Goal: Task Accomplishment & Management: Manage account settings

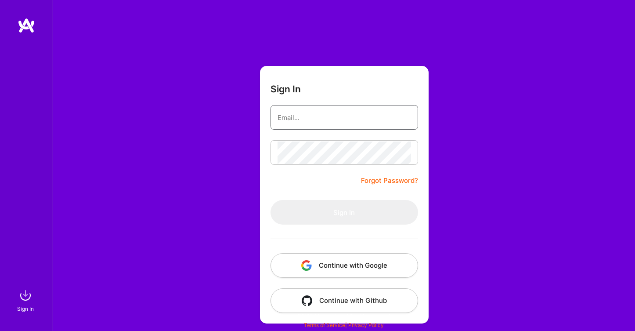
click at [314, 114] on input "email" at bounding box center [345, 117] width 134 height 22
type input "[EMAIL_ADDRESS][DOMAIN_NAME]"
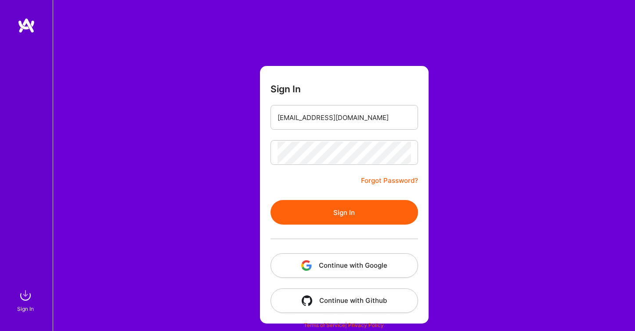
click at [340, 202] on button "Sign In" at bounding box center [345, 212] width 148 height 25
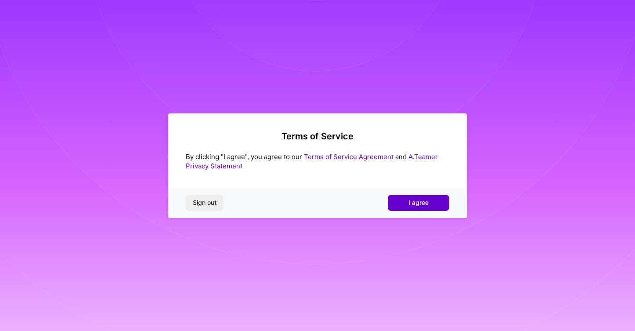
click at [401, 204] on button "I agree" at bounding box center [418, 203] width 61 height 16
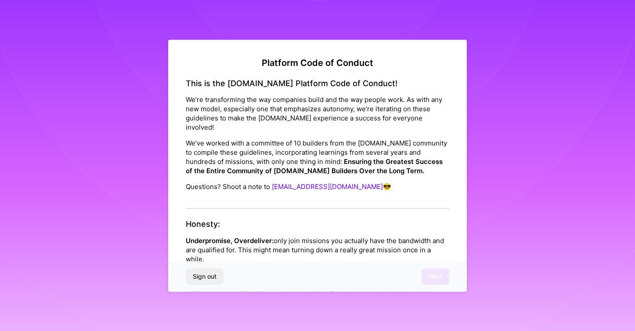
click at [387, 157] on strong "Ensuring the Greatest Success of the Entire Community of [DOMAIN_NAME] Builders…" at bounding box center [314, 166] width 257 height 18
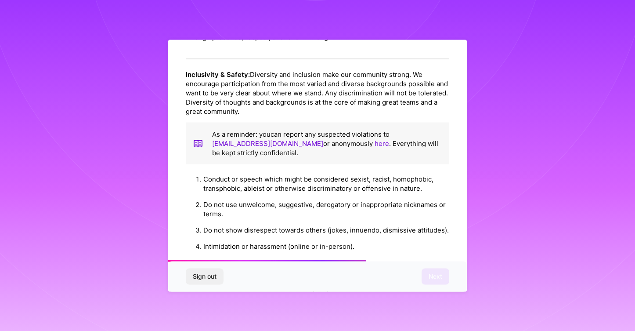
scroll to position [957, 0]
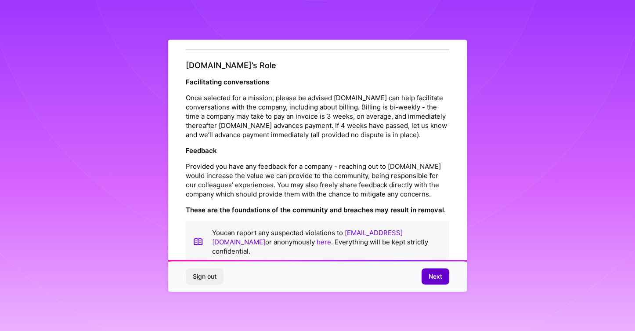
click at [435, 277] on span "Next" at bounding box center [436, 276] width 14 height 9
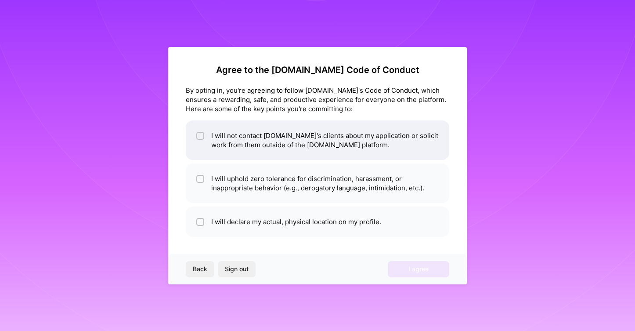
click at [198, 137] on input "checkbox" at bounding box center [201, 136] width 6 height 6
checkbox input "true"
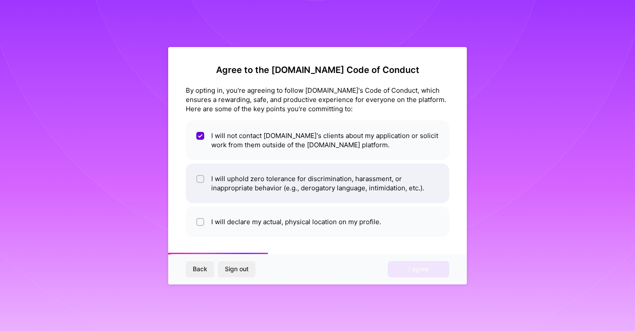
click at [199, 180] on input "checkbox" at bounding box center [201, 179] width 6 height 6
checkbox input "true"
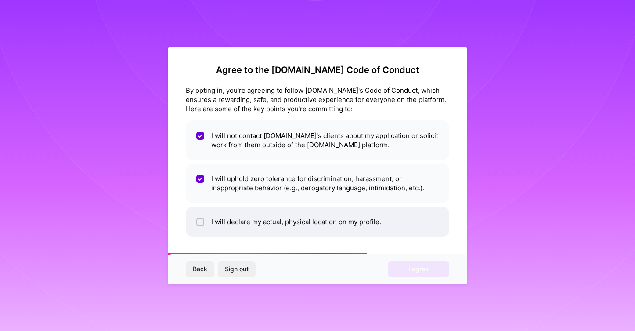
click at [202, 221] on input "checkbox" at bounding box center [201, 222] width 6 height 6
checkbox input "true"
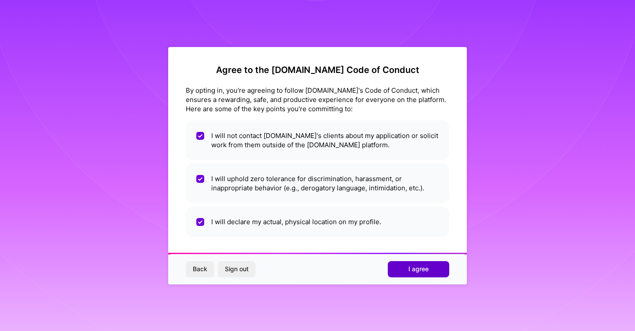
click at [415, 268] on span "I agree" at bounding box center [418, 268] width 20 height 9
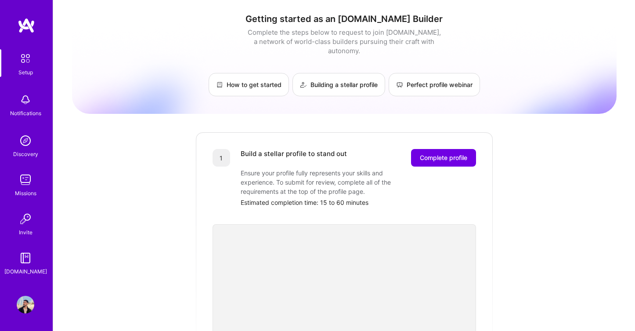
click at [32, 139] on img at bounding box center [26, 141] width 18 height 18
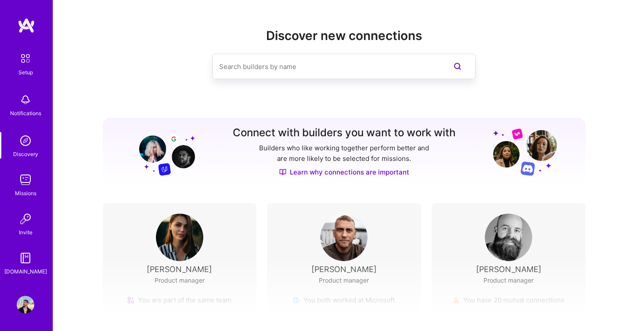
click at [29, 109] on div "Notifications" at bounding box center [25, 112] width 31 height 9
click at [21, 54] on img at bounding box center [25, 58] width 18 height 18
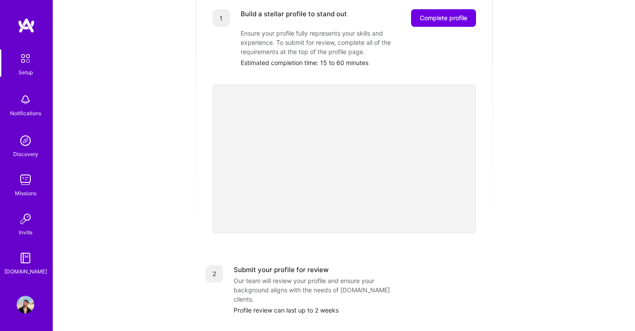
scroll to position [138, 0]
click at [497, 155] on div "Getting started as an [DOMAIN_NAME] Builder Complete the steps below to request…" at bounding box center [344, 204] width 545 height 673
click at [514, 155] on div "Getting started as an [DOMAIN_NAME] Builder Complete the steps below to request…" at bounding box center [344, 204] width 545 height 673
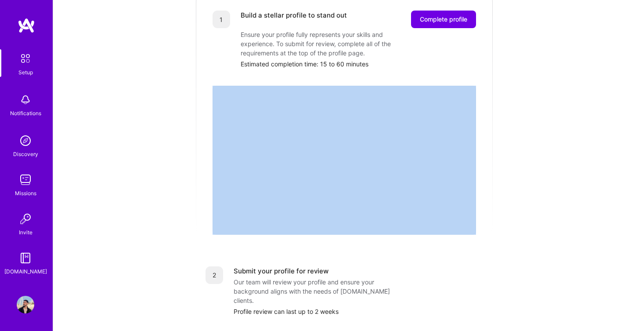
click at [514, 155] on div "Getting started as an [DOMAIN_NAME] Builder Complete the steps below to request…" at bounding box center [344, 204] width 545 height 673
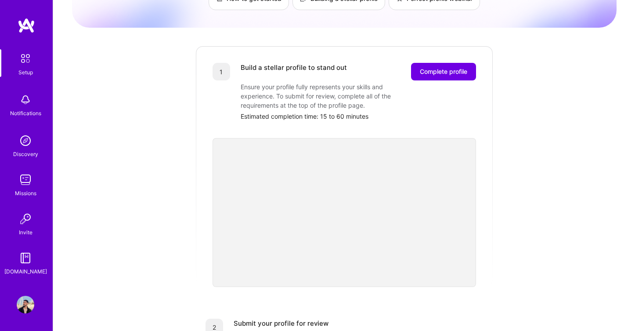
scroll to position [101, 0]
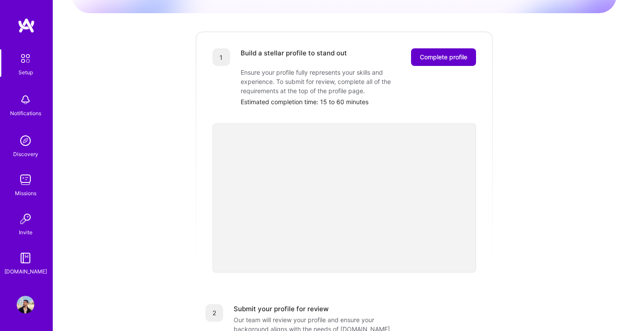
click at [442, 56] on button "Complete profile" at bounding box center [443, 57] width 65 height 18
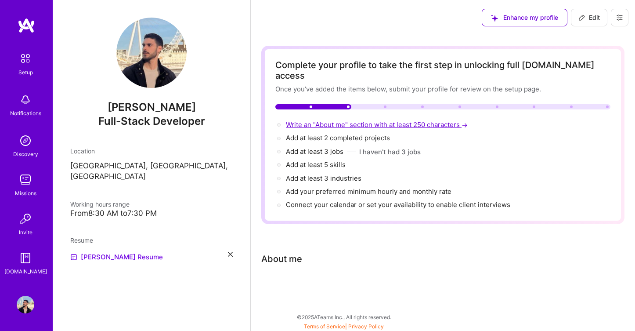
click at [361, 120] on span "Write an "About me" section with at least 250 characters →" at bounding box center [378, 124] width 184 height 8
select select "US"
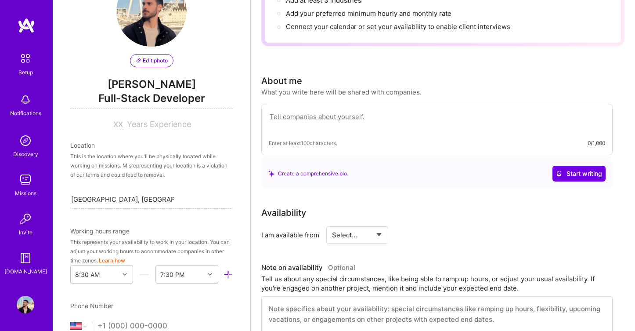
scroll to position [38, 0]
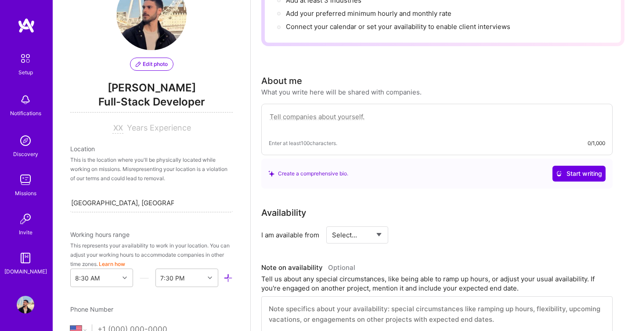
click at [150, 131] on span "Years Experience" at bounding box center [159, 127] width 64 height 9
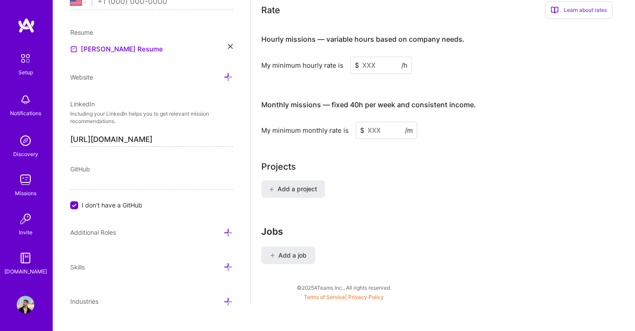
scroll to position [382, 0]
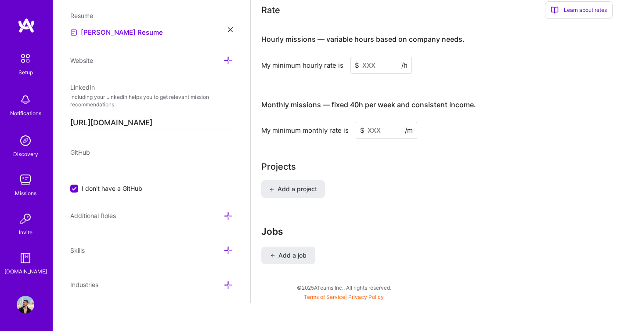
click at [100, 63] on div "Website" at bounding box center [151, 60] width 162 height 10
click at [90, 59] on span "Website" at bounding box center [81, 60] width 23 height 7
click at [227, 58] on icon at bounding box center [228, 60] width 9 height 9
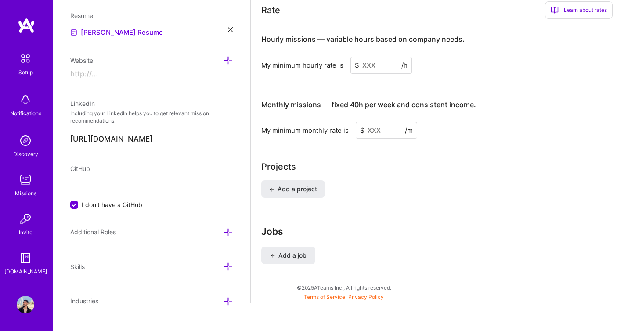
click at [118, 71] on input at bounding box center [151, 74] width 162 height 14
paste input "[URL][DOMAIN_NAME]"
drag, startPoint x: 123, startPoint y: 73, endPoint x: 97, endPoint y: 72, distance: 26.4
click at [97, 72] on input "https://[URL][DOMAIN_NAME]" at bounding box center [151, 74] width 162 height 14
type input "[URL][DOMAIN_NAME]"
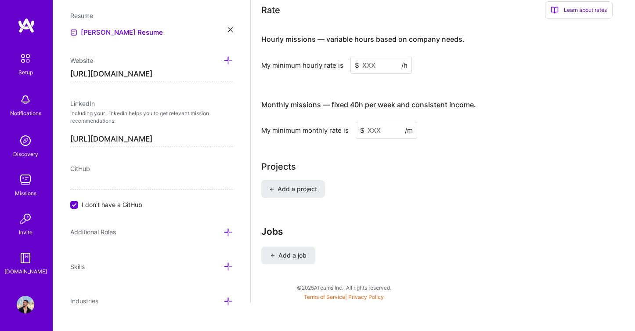
click at [79, 165] on span "GitHub" at bounding box center [80, 168] width 20 height 7
click at [76, 202] on input "I don't have a GitHub" at bounding box center [75, 205] width 8 height 8
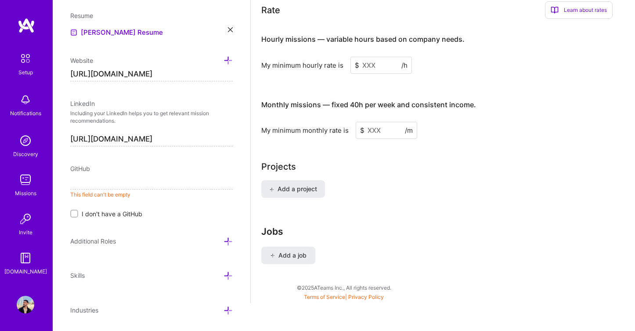
paste input "[URL][DOMAIN_NAME]"
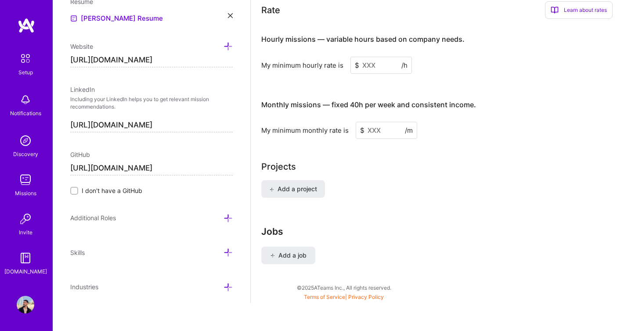
scroll to position [398, 0]
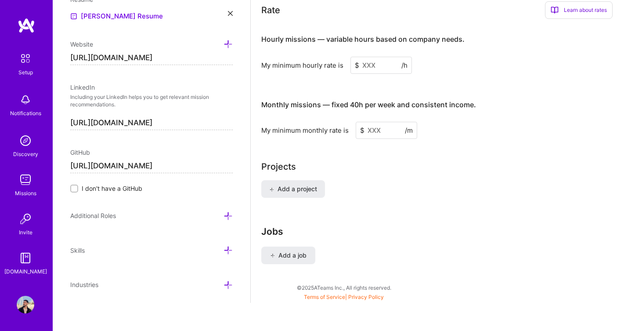
type input "[URL][DOMAIN_NAME]"
click at [227, 248] on icon at bounding box center [228, 250] width 9 height 9
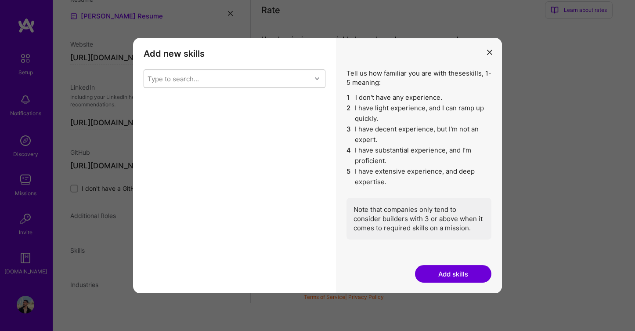
click at [213, 78] on div "Type to search..." at bounding box center [227, 79] width 167 height 18
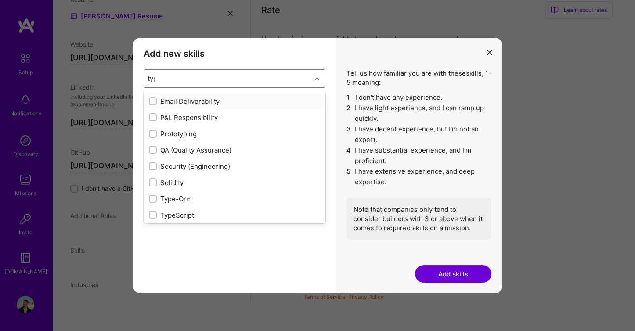
type input "type"
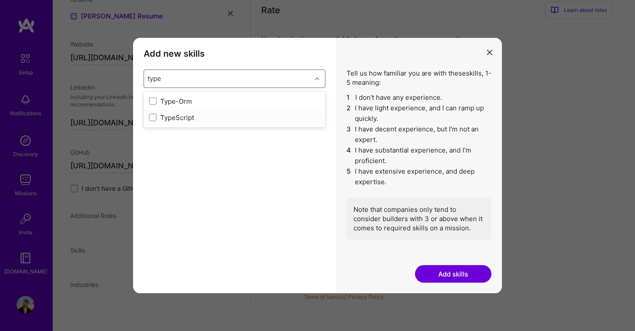
click at [149, 118] on div "modal" at bounding box center [153, 117] width 8 height 8
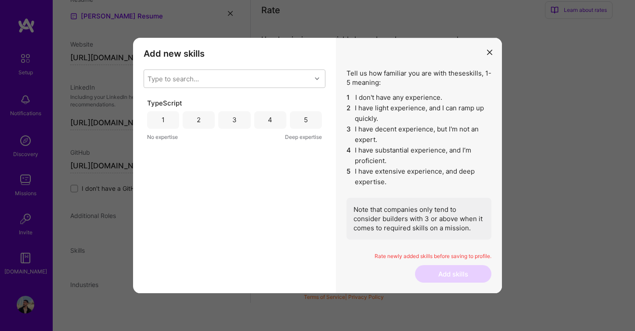
click at [302, 118] on div "5" at bounding box center [306, 120] width 32 height 18
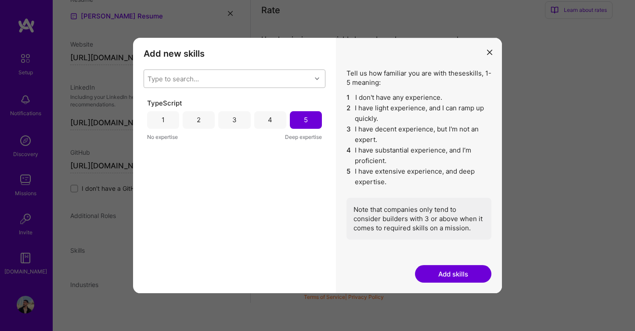
click at [230, 80] on div "Type to search..." at bounding box center [227, 79] width 167 height 18
type input "pyth"
click at [230, 103] on div "Python" at bounding box center [234, 101] width 171 height 9
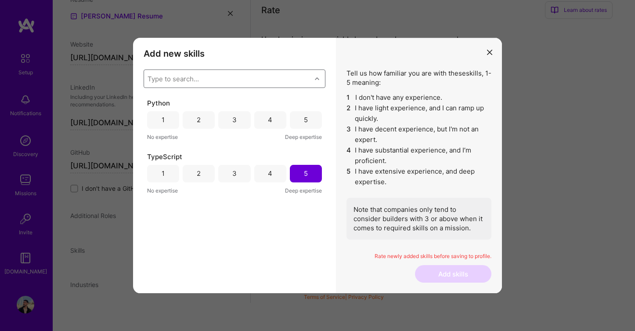
click at [318, 79] on icon "modal" at bounding box center [317, 78] width 4 height 4
click at [236, 122] on div "3" at bounding box center [234, 119] width 4 height 9
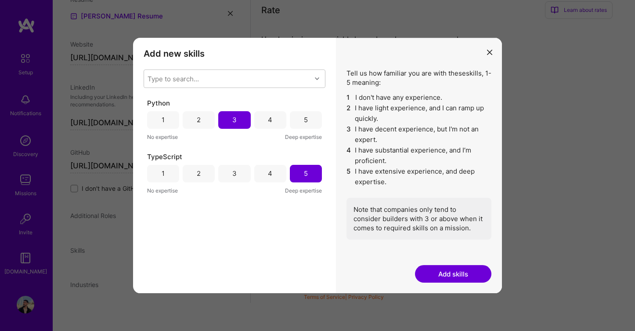
click at [266, 121] on div "4" at bounding box center [270, 120] width 32 height 18
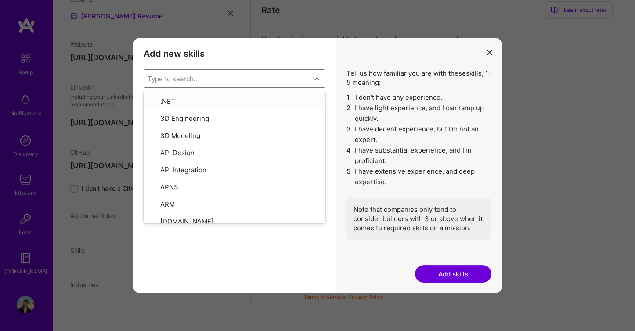
click at [246, 79] on div "Type to search..." at bounding box center [227, 79] width 167 height 18
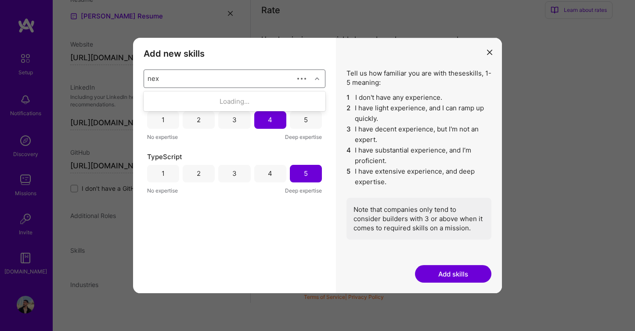
type input "next"
click at [239, 98] on div "Next.js" at bounding box center [234, 101] width 171 height 9
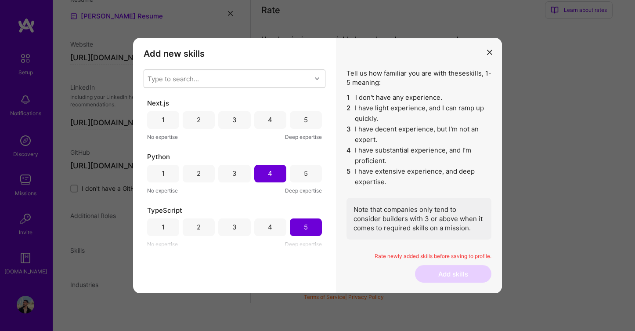
click at [266, 51] on h3 "Add new skills" at bounding box center [235, 53] width 182 height 11
click at [307, 119] on div "5" at bounding box center [306, 120] width 32 height 18
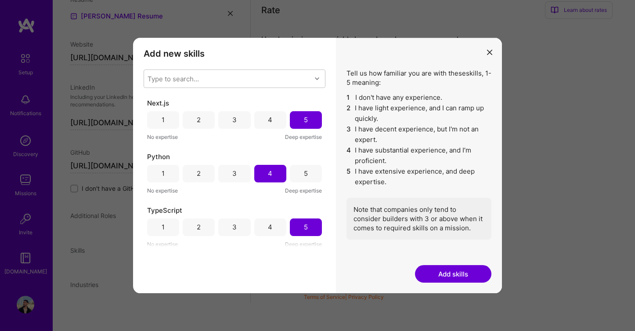
click at [448, 274] on button "Add skills" at bounding box center [453, 274] width 76 height 18
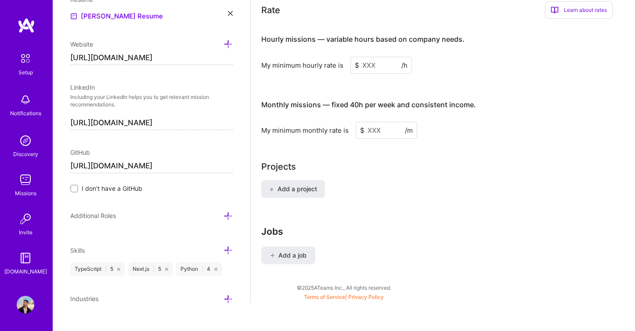
scroll to position [412, 0]
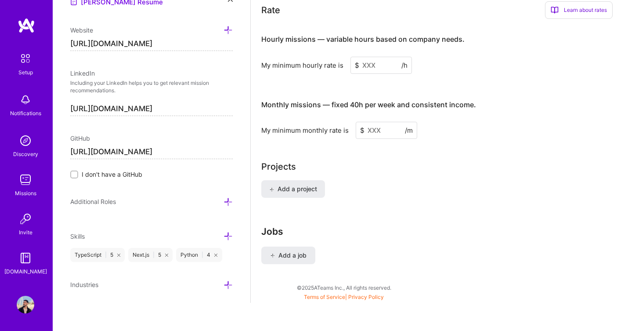
click at [154, 198] on div "Additional Roles" at bounding box center [151, 201] width 162 height 10
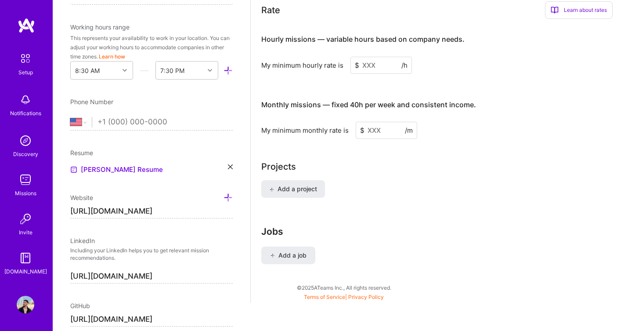
scroll to position [234, 0]
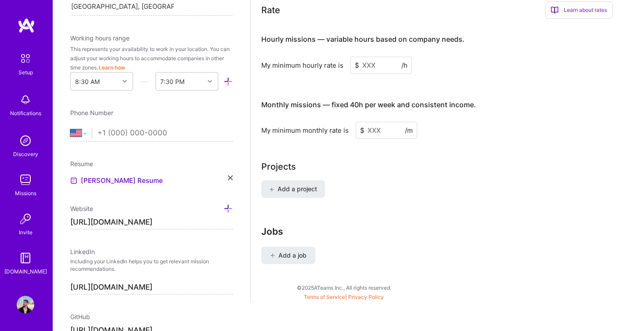
click at [86, 137] on select "[GEOGRAPHIC_DATA] [GEOGRAPHIC_DATA] [GEOGRAPHIC_DATA] [GEOGRAPHIC_DATA] [US_STA…" at bounding box center [81, 133] width 22 height 11
select select "GB"
click at [70, 128] on select "[GEOGRAPHIC_DATA] [GEOGRAPHIC_DATA] [GEOGRAPHIC_DATA] [GEOGRAPHIC_DATA] [US_STA…" at bounding box center [81, 133] width 22 height 11
click at [117, 128] on input "tel" at bounding box center [164, 132] width 135 height 25
drag, startPoint x: 115, startPoint y: 133, endPoint x: 98, endPoint y: 132, distance: 16.7
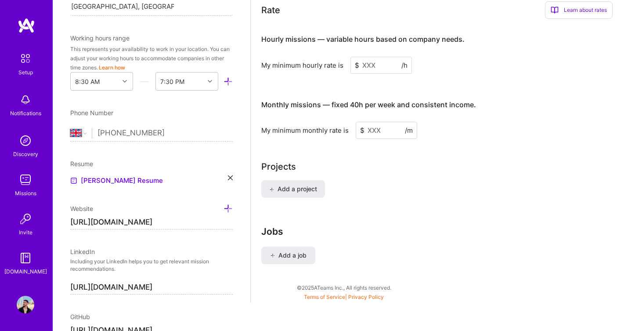
click at [98, 132] on input "[PHONE_NUMBER]" at bounding box center [164, 132] width 135 height 25
type input "07413 335303"
click at [377, 191] on div "Add a project" at bounding box center [442, 194] width 363 height 28
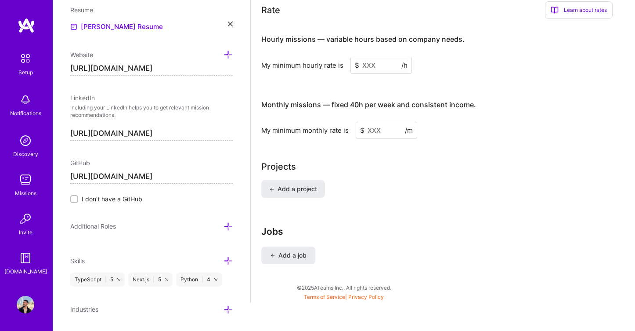
scroll to position [412, 0]
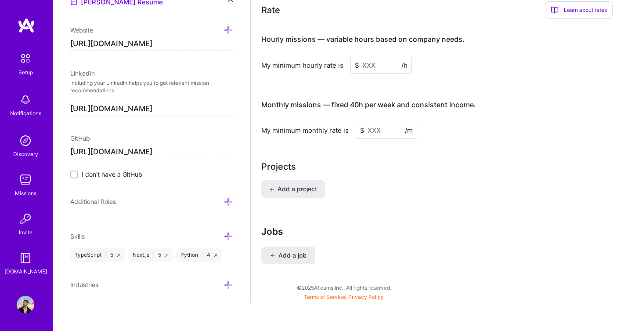
click at [217, 198] on div "Additional Roles" at bounding box center [151, 201] width 162 height 10
click at [228, 199] on icon at bounding box center [228, 201] width 9 height 9
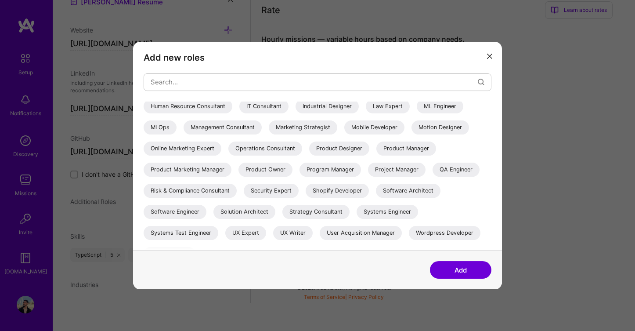
scroll to position [185, 0]
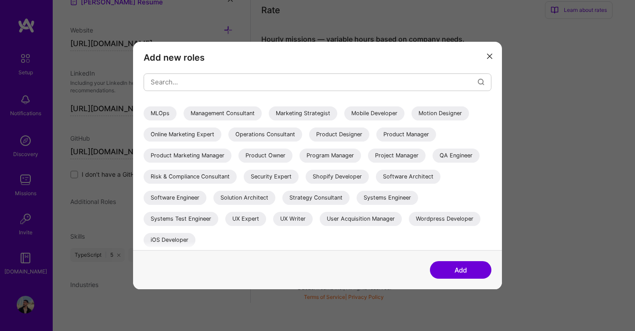
click at [489, 56] on icon "modal" at bounding box center [489, 56] width 5 height 5
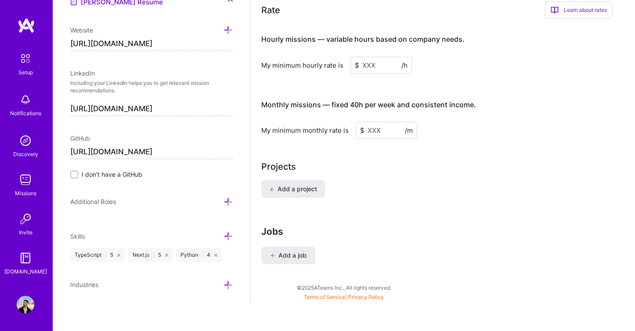
click at [442, 165] on div "Projects Add a project" at bounding box center [442, 184] width 363 height 48
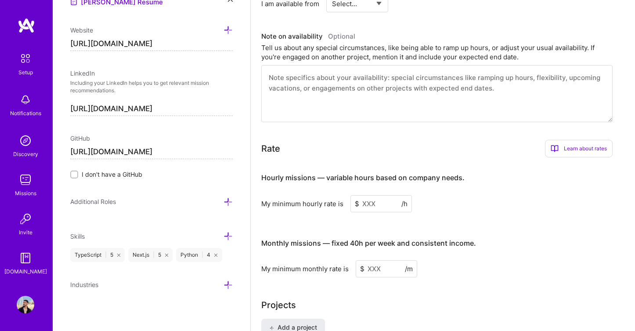
scroll to position [495, 0]
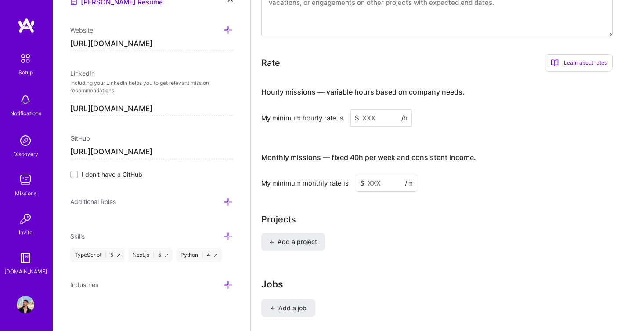
click at [366, 109] on input at bounding box center [380, 117] width 61 height 17
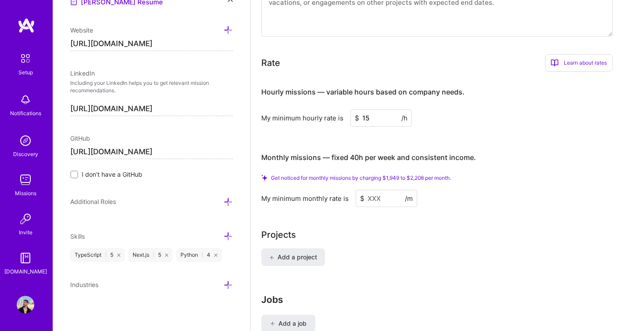
click at [493, 130] on div "Hourly missions — variable hours based on company needs. My minimum hourly rate…" at bounding box center [436, 143] width 351 height 128
click at [373, 191] on input at bounding box center [386, 198] width 61 height 17
click at [407, 228] on div "Projects" at bounding box center [442, 234] width 363 height 13
click at [366, 109] on input "15" at bounding box center [380, 117] width 61 height 17
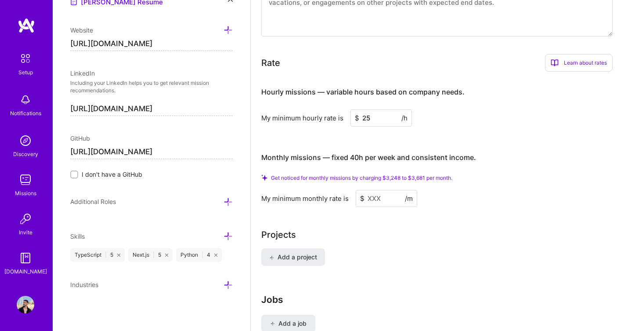
type input "25"
drag, startPoint x: 404, startPoint y: 165, endPoint x: 390, endPoint y: 167, distance: 14.2
click at [390, 174] on span "Get noticed for monthly missions by charging $3,248 to $3,681 per month." at bounding box center [361, 177] width 181 height 7
copy span "3,248"
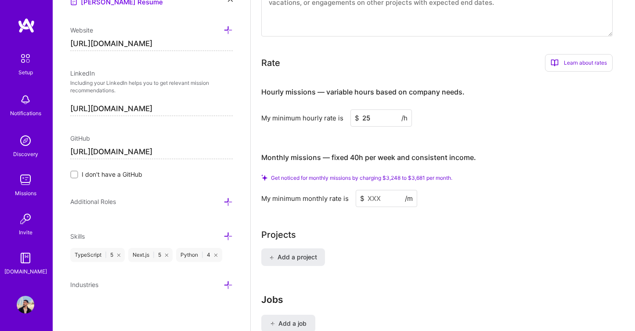
click at [382, 193] on input at bounding box center [386, 198] width 61 height 17
paste input
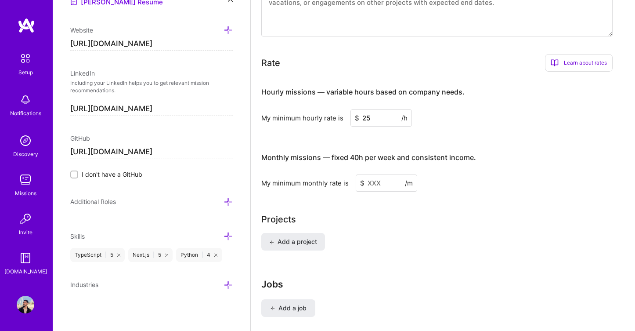
click at [385, 176] on input at bounding box center [386, 182] width 61 height 17
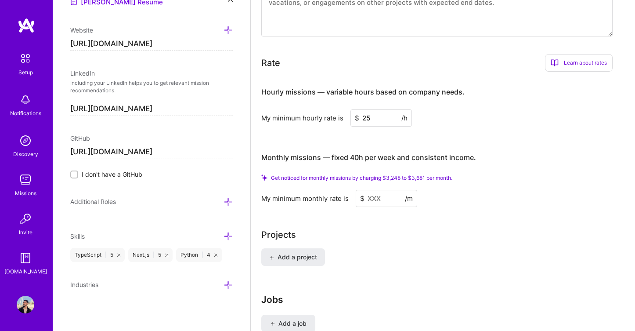
click at [383, 190] on input at bounding box center [386, 198] width 61 height 17
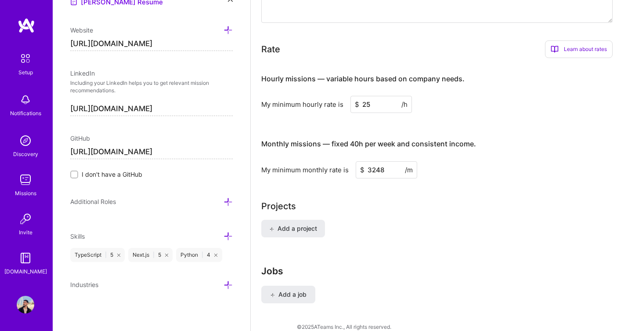
type input "3248"
click at [393, 201] on div "Projects" at bounding box center [442, 205] width 363 height 13
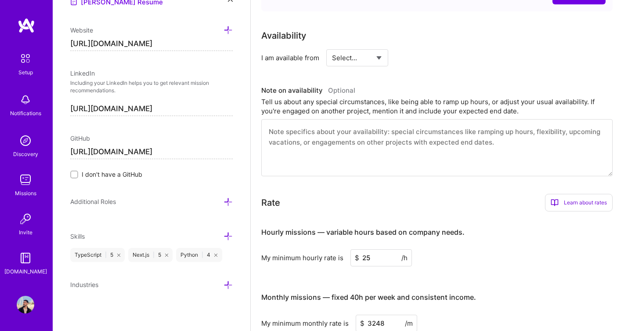
scroll to position [320, 0]
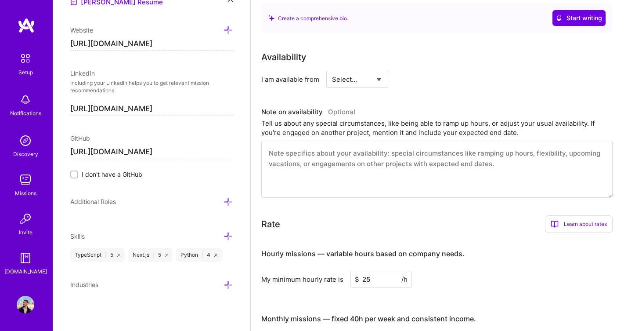
click at [363, 68] on select "Select... Right Now Future Date Not Available" at bounding box center [357, 79] width 51 height 22
select select "Right Now"
click at [332, 68] on select "Select... Right Now Future Date Not Available" at bounding box center [357, 79] width 51 height 22
click at [446, 75] on div "h/week" at bounding box center [448, 79] width 23 height 9
click at [436, 71] on input at bounding box center [437, 79] width 53 height 17
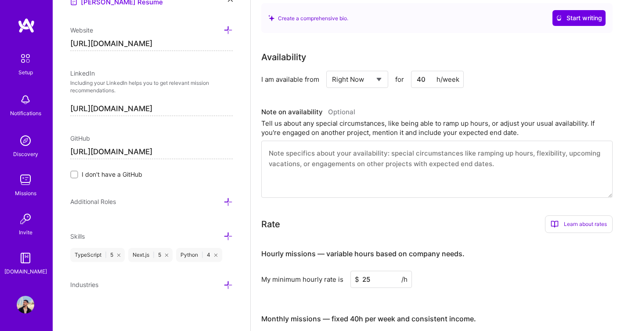
type input "40"
click at [482, 75] on div "I am available from Select... Right Now Future Date Not Available for 40 h/week" at bounding box center [436, 79] width 351 height 17
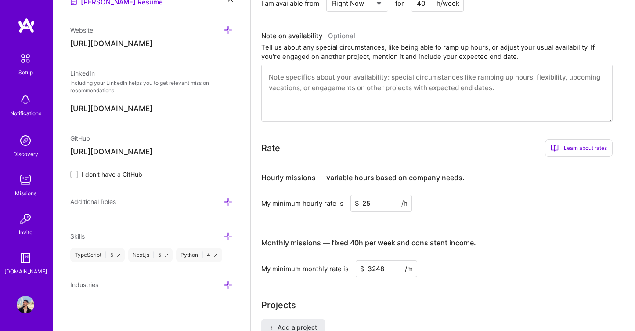
scroll to position [390, 0]
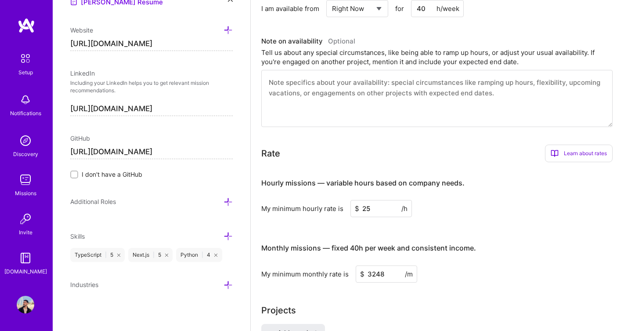
click at [452, 83] on textarea at bounding box center [436, 98] width 351 height 57
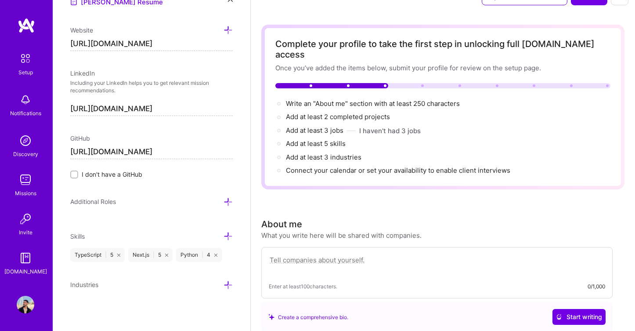
scroll to position [0, 0]
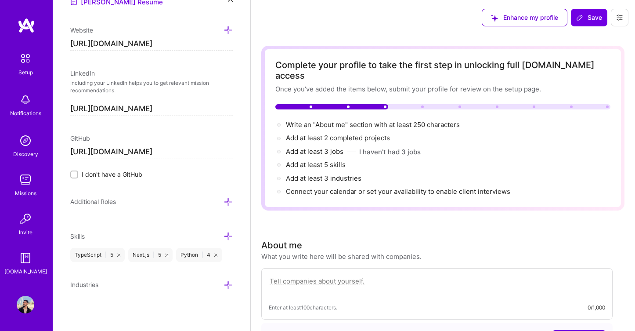
click at [619, 14] on button at bounding box center [620, 18] width 18 height 18
click at [457, 29] on div "Enhance my profile Save Settings Payment method Log Out" at bounding box center [443, 17] width 384 height 35
click at [595, 18] on span "Save" at bounding box center [589, 17] width 26 height 9
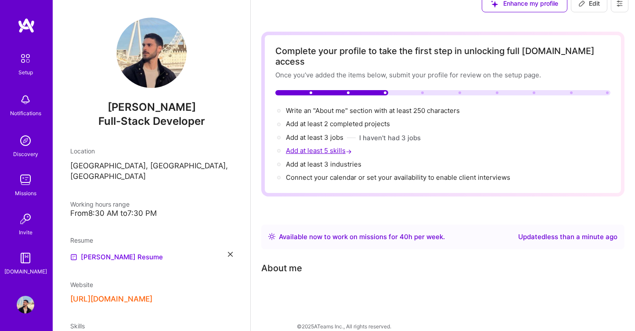
click at [322, 146] on span "Add at least 5 skills →" at bounding box center [320, 150] width 68 height 8
select select "US"
select select "Right Now"
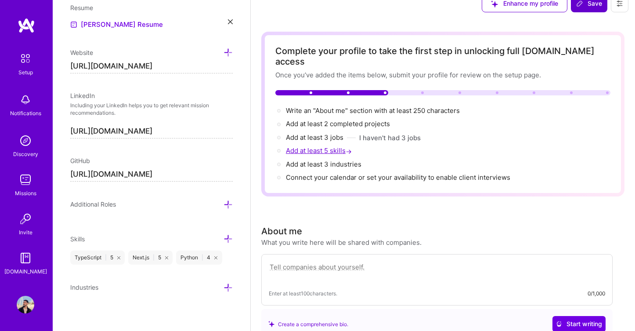
scroll to position [393, 0]
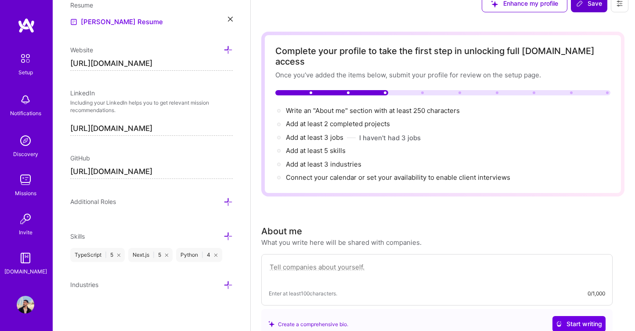
click at [228, 233] on icon at bounding box center [228, 235] width 9 height 9
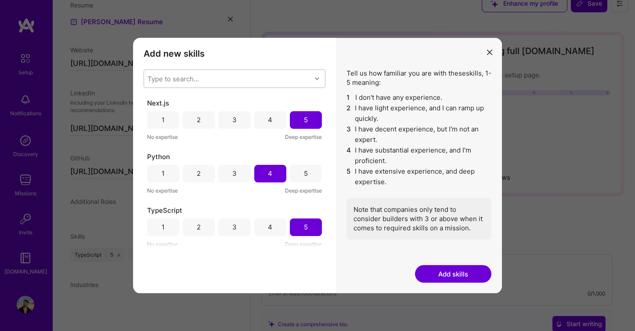
click at [283, 77] on div "Type to search..." at bounding box center [227, 79] width 167 height 18
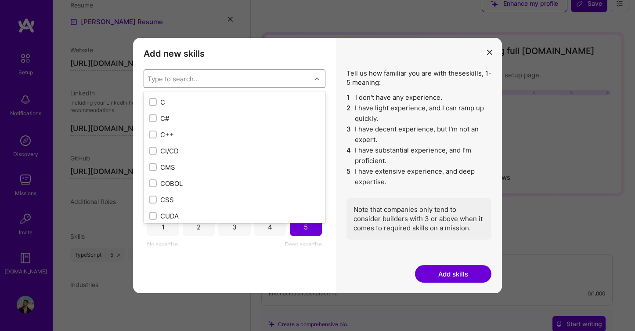
scroll to position [912, 0]
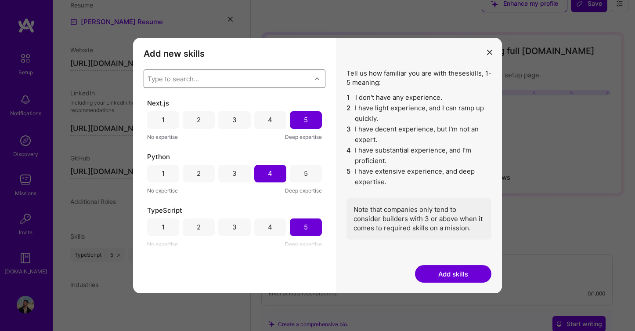
click at [227, 78] on div "Type to search..." at bounding box center [227, 79] width 167 height 18
type input "lang"
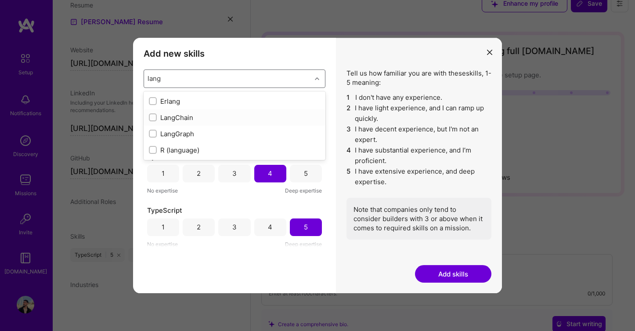
click at [212, 119] on div "LangChain" at bounding box center [234, 117] width 171 height 9
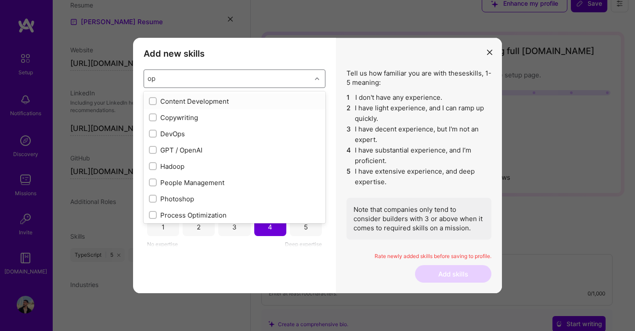
type input "o"
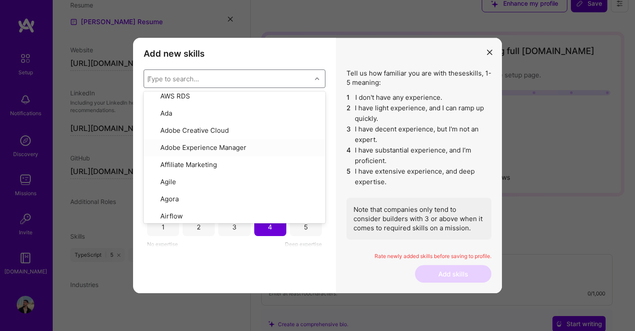
scroll to position [0, 0]
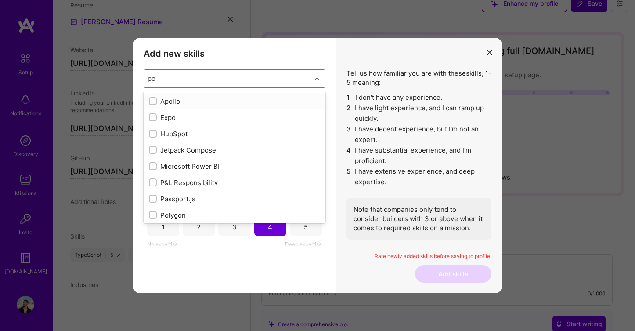
type input "post"
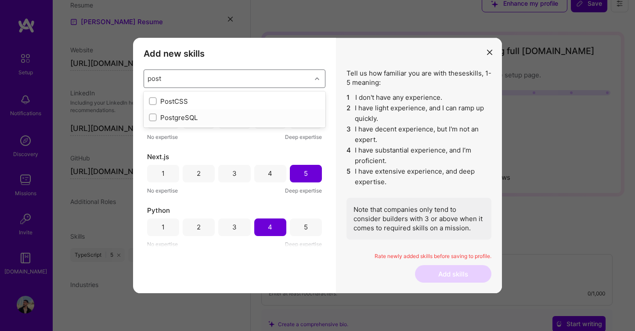
click at [210, 117] on div "PostgreSQL" at bounding box center [234, 117] width 171 height 9
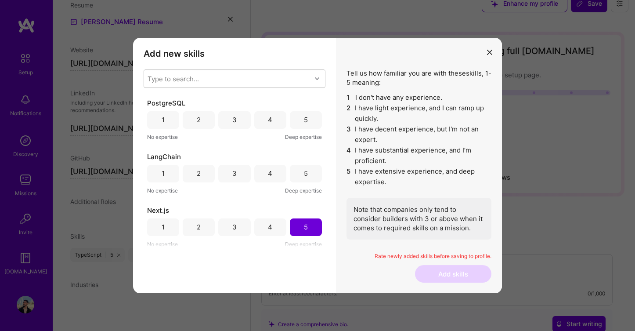
click at [276, 49] on h3 "Add new skills" at bounding box center [235, 53] width 182 height 11
click at [268, 172] on div "4" at bounding box center [270, 173] width 4 height 9
click at [268, 116] on div "4" at bounding box center [270, 119] width 4 height 9
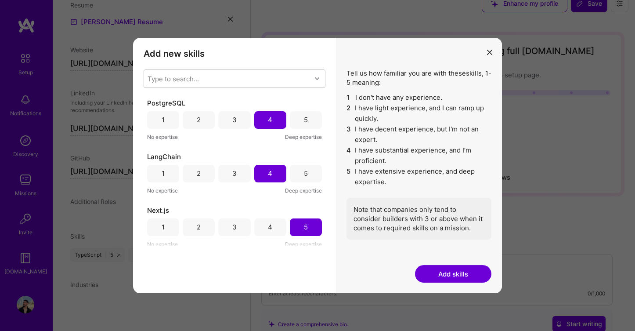
click at [466, 273] on button "Add skills" at bounding box center [453, 274] width 76 height 18
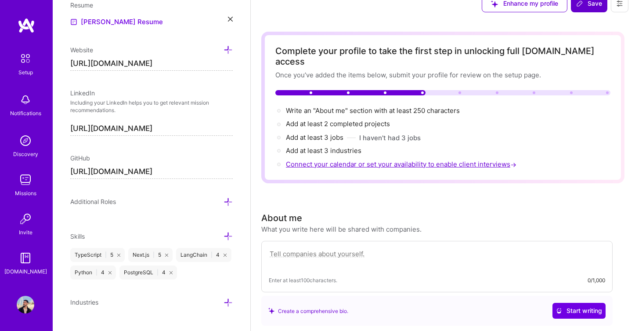
click at [345, 160] on span "Connect your calendar or set your availability to enable client interviews →" at bounding box center [402, 164] width 232 height 8
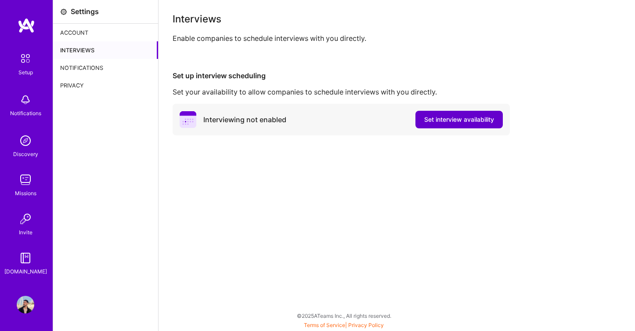
click at [459, 120] on span "Set interview availability" at bounding box center [459, 119] width 70 height 9
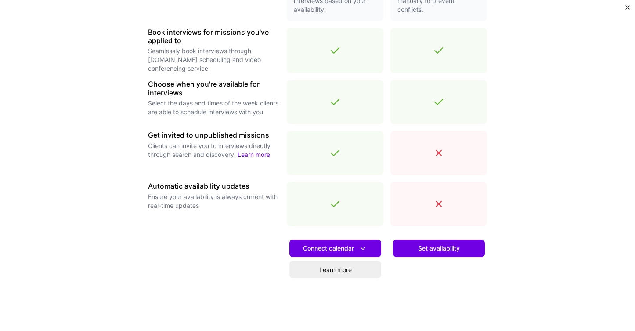
scroll to position [285, 0]
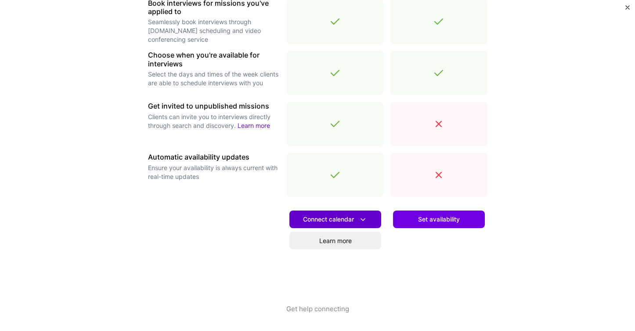
click at [360, 218] on icon at bounding box center [362, 219] width 9 height 9
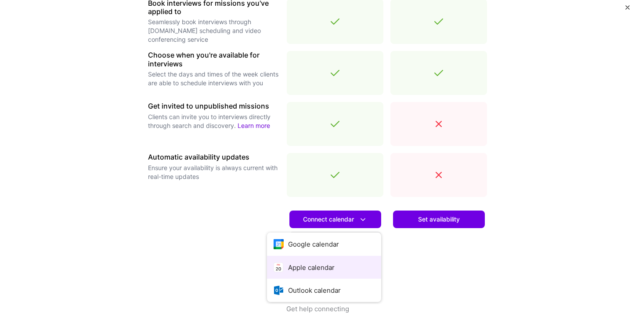
click at [328, 267] on button "Apple calendar" at bounding box center [324, 267] width 114 height 23
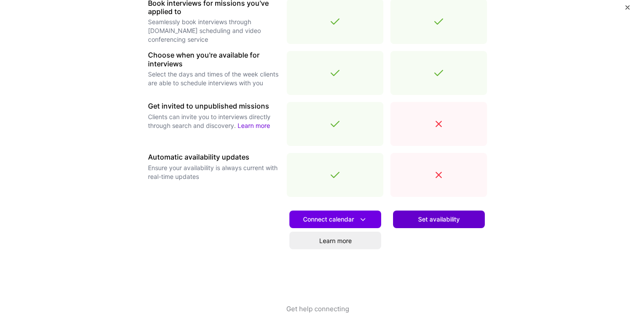
click at [427, 215] on span "Set availability" at bounding box center [439, 219] width 42 height 9
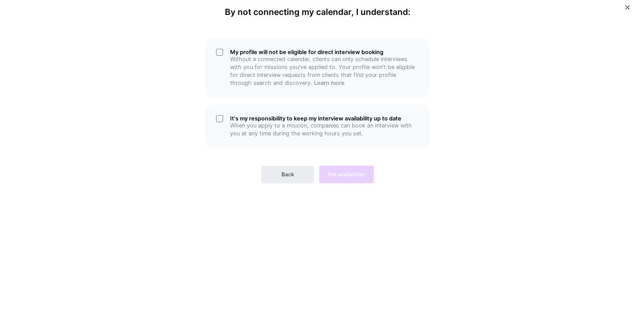
scroll to position [0, 0]
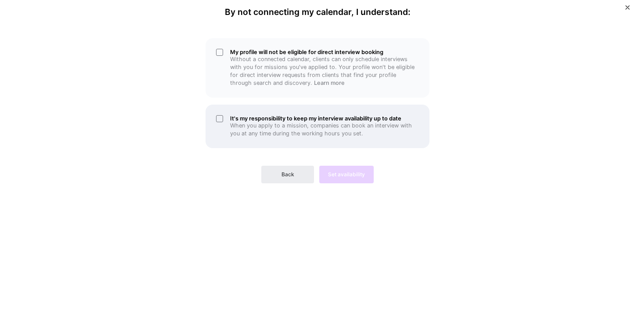
click at [225, 119] on div "It's my responsibility to keep my interview availability up to date When you ap…" at bounding box center [318, 126] width 224 height 43
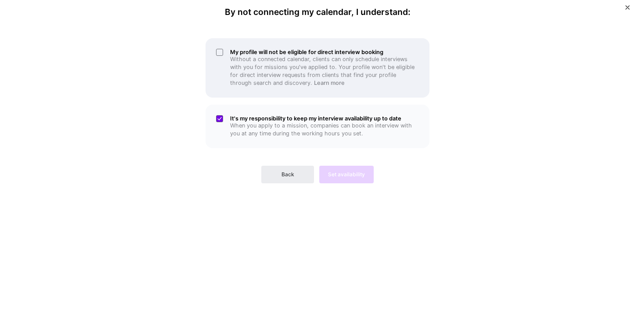
click at [222, 51] on div "My profile will not be eligible for direct interview booking Without a connecte…" at bounding box center [318, 67] width 224 height 59
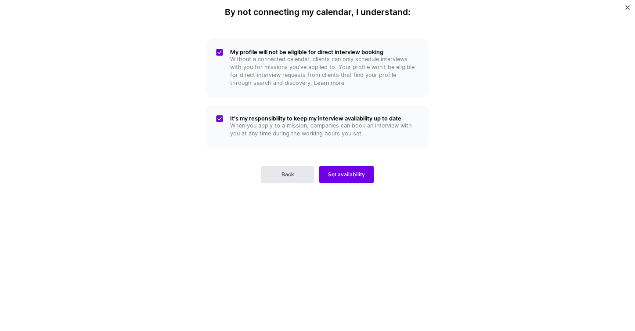
click at [299, 169] on button "Back" at bounding box center [287, 175] width 53 height 18
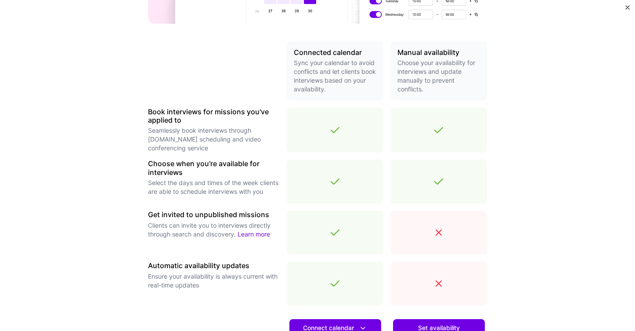
scroll to position [285, 0]
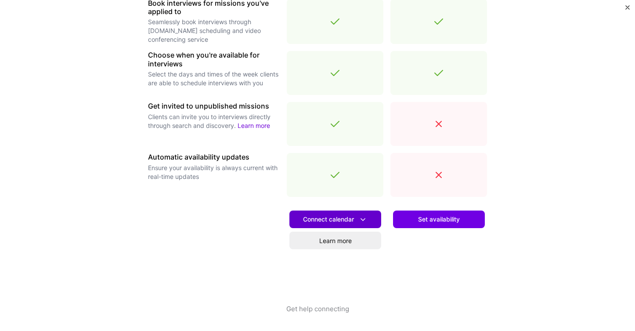
click at [321, 218] on span "Connect calendar" at bounding box center [335, 219] width 65 height 9
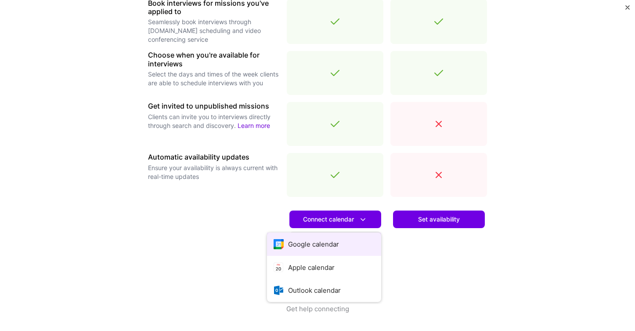
click at [319, 242] on button "Google calendar" at bounding box center [324, 243] width 114 height 23
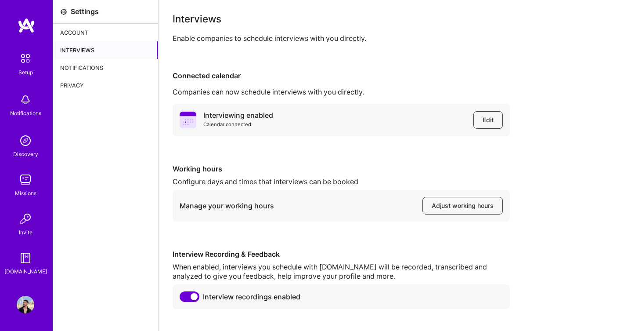
click at [93, 30] on div "Account" at bounding box center [105, 33] width 105 height 18
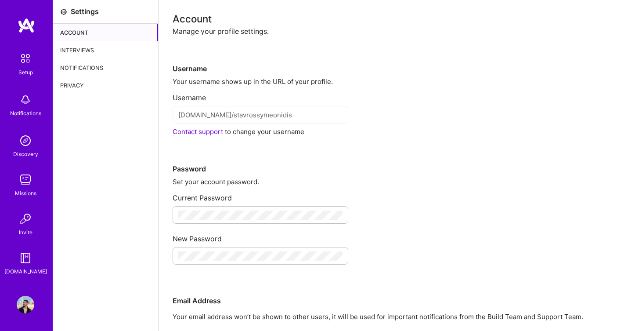
click at [32, 61] on img at bounding box center [25, 58] width 18 height 18
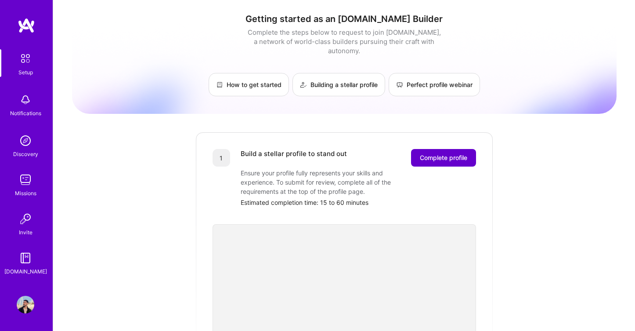
click at [435, 153] on span "Complete profile" at bounding box center [443, 157] width 47 height 9
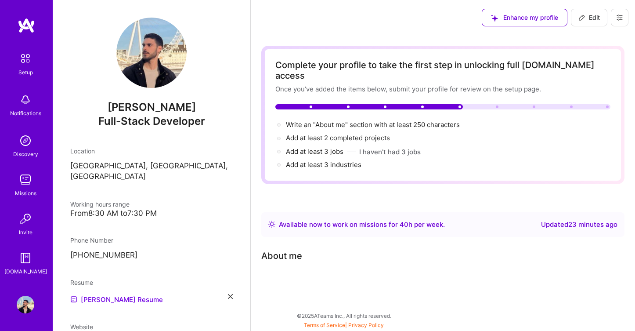
click at [21, 188] on img at bounding box center [26, 180] width 18 height 18
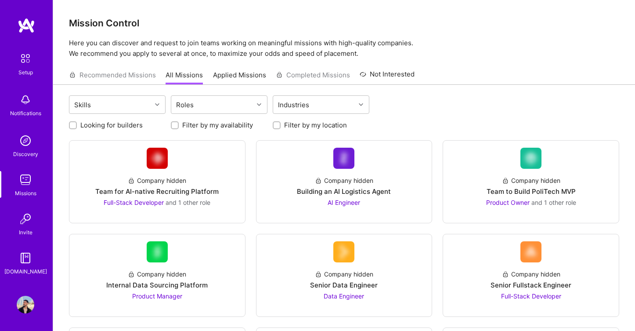
click at [26, 225] on img at bounding box center [26, 219] width 18 height 18
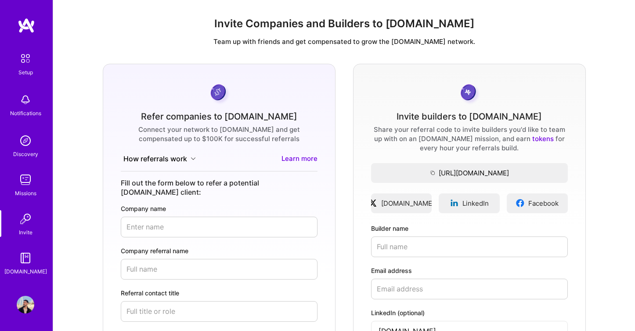
click at [28, 259] on img at bounding box center [26, 258] width 18 height 18
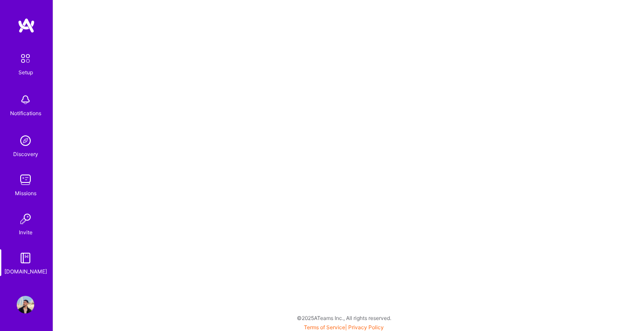
click at [29, 145] on img at bounding box center [26, 141] width 18 height 18
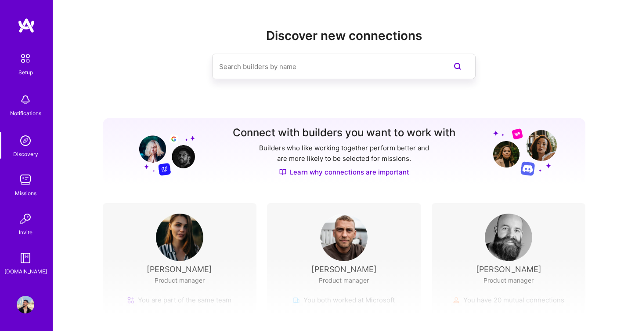
scroll to position [89, 0]
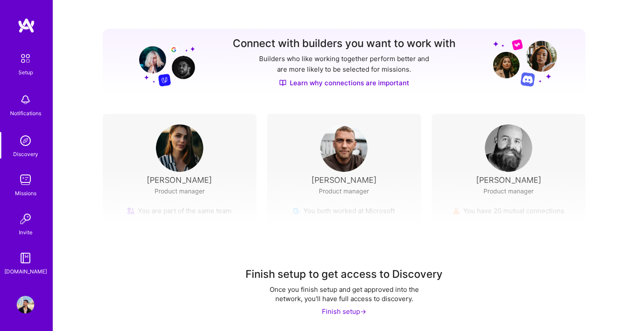
click at [23, 106] on img at bounding box center [26, 100] width 18 height 18
click at [28, 73] on div "Setup" at bounding box center [25, 72] width 14 height 9
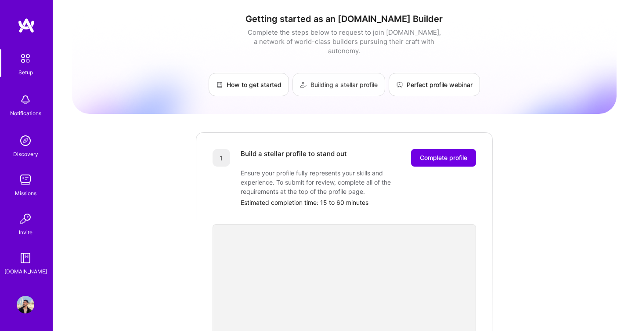
click at [364, 79] on link "Building a stellar profile" at bounding box center [338, 84] width 93 height 23
click at [409, 80] on link "Perfect profile webinar" at bounding box center [434, 84] width 91 height 23
click at [277, 79] on link "How to get started" at bounding box center [249, 84] width 80 height 23
click at [431, 153] on span "Complete profile" at bounding box center [443, 157] width 47 height 9
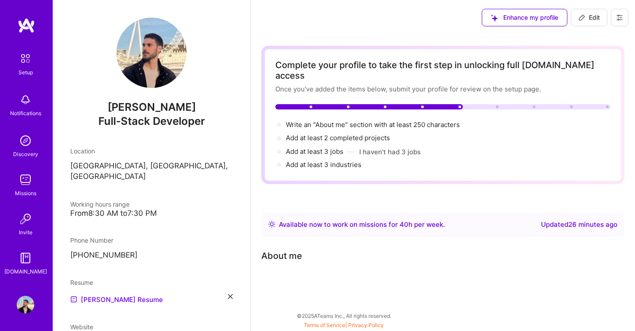
click at [622, 16] on icon at bounding box center [619, 17] width 7 height 7
click at [592, 59] on button "Payment method" at bounding box center [596, 60] width 66 height 22
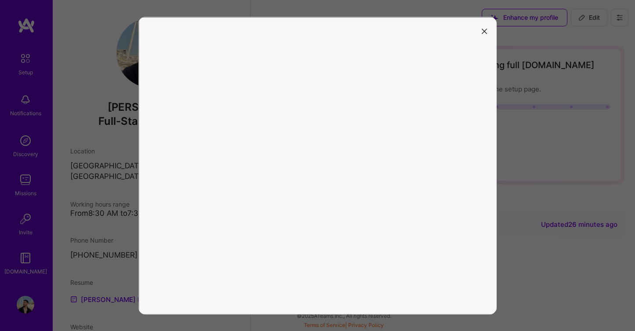
click at [488, 30] on button "modal" at bounding box center [484, 31] width 11 height 14
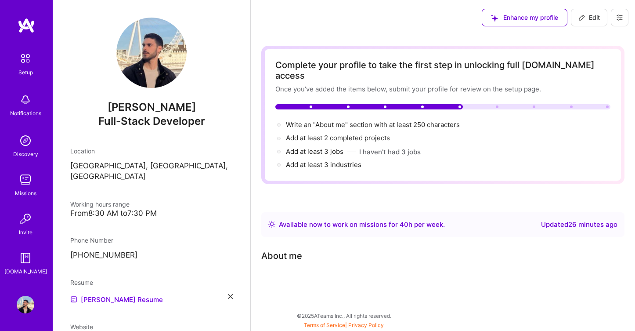
click at [621, 19] on icon at bounding box center [619, 17] width 5 height 5
click at [596, 42] on button "Settings" at bounding box center [596, 37] width 66 height 22
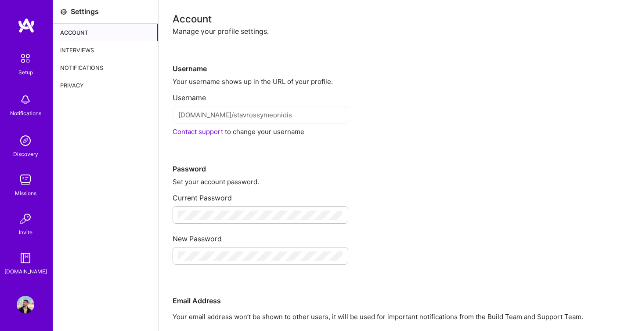
click at [108, 55] on div "Interviews" at bounding box center [105, 50] width 105 height 18
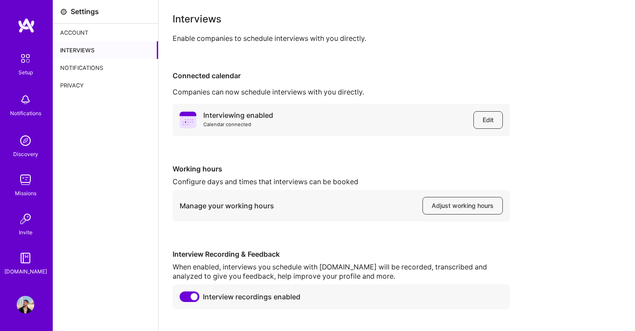
click at [106, 61] on div "Notifications" at bounding box center [105, 68] width 105 height 18
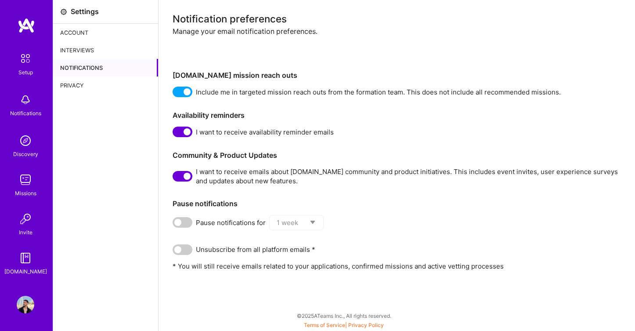
click at [99, 79] on div "Privacy" at bounding box center [105, 85] width 105 height 18
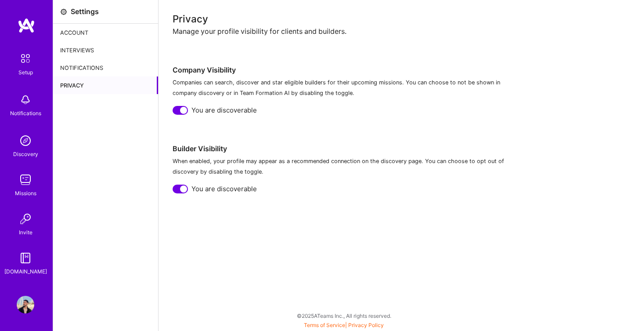
click at [103, 67] on div "Notifications" at bounding box center [105, 68] width 105 height 18
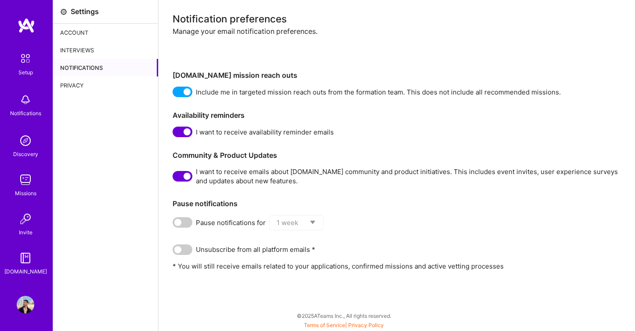
click at [29, 64] on img at bounding box center [25, 58] width 18 height 18
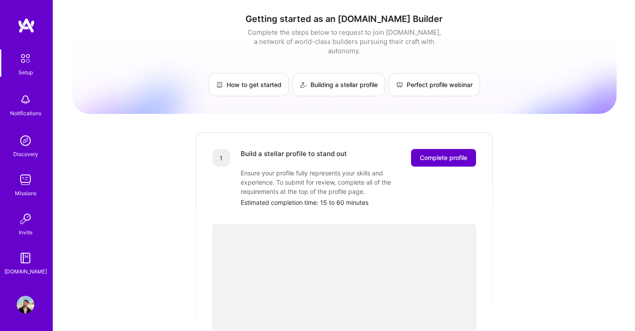
click at [433, 156] on button "Complete profile" at bounding box center [443, 158] width 65 height 18
